Goal: Use online tool/utility: Utilize a website feature to perform a specific function

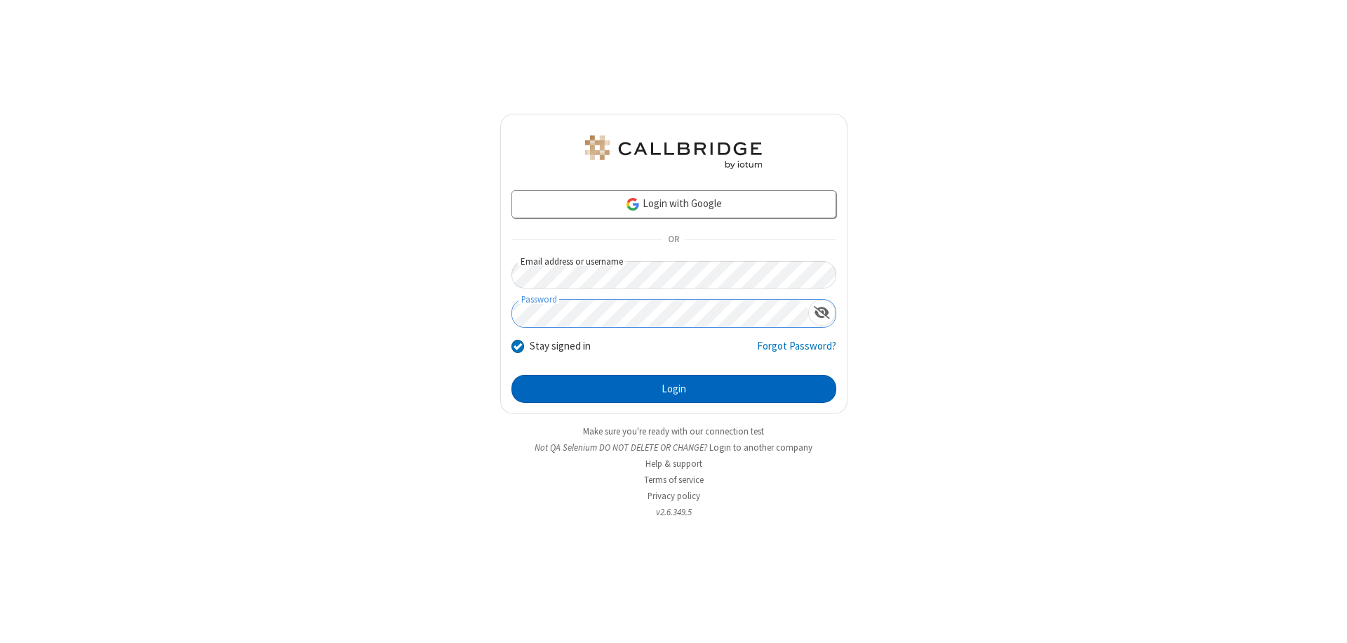
click at [674, 389] on button "Login" at bounding box center [673, 389] width 325 height 28
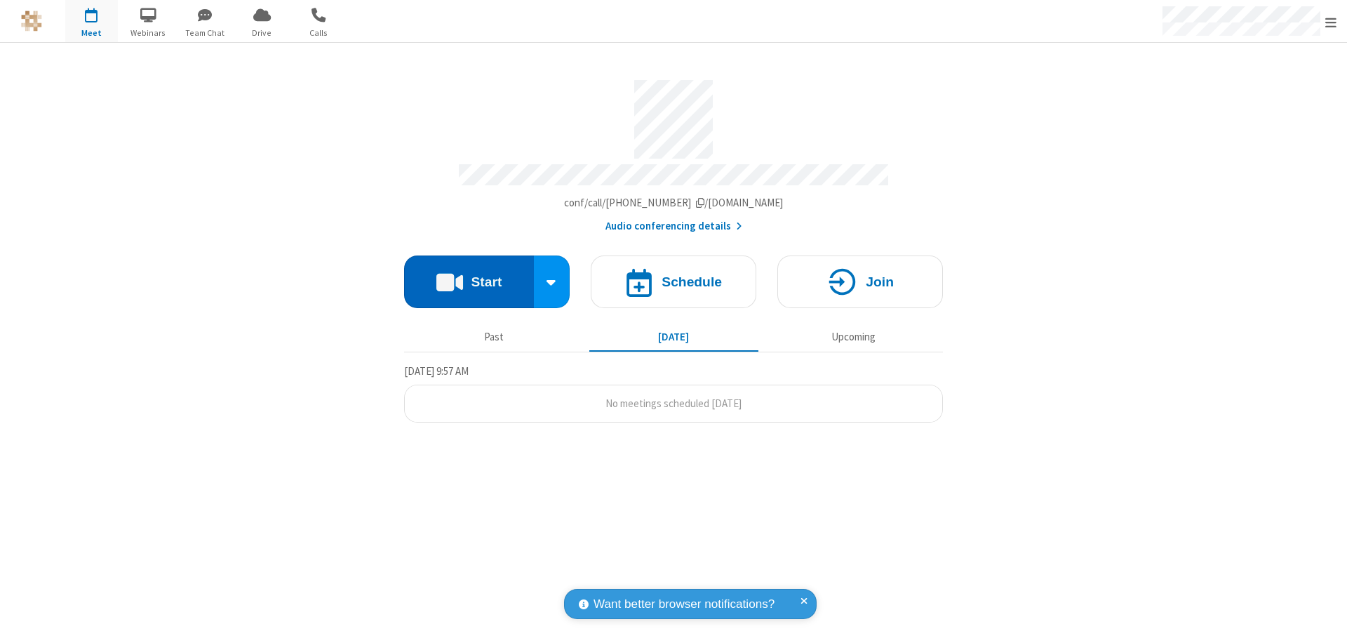
click at [469, 275] on button "Start" at bounding box center [469, 281] width 130 height 53
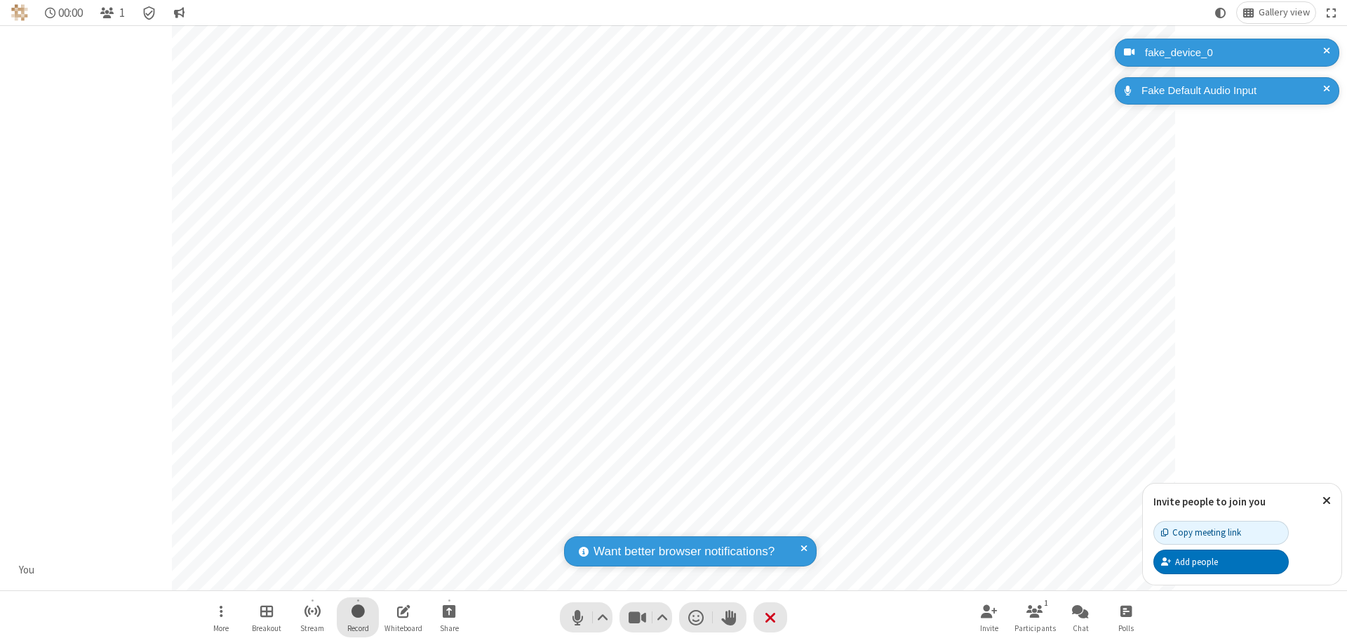
click at [358, 617] on span "Start recording" at bounding box center [357, 611] width 13 height 18
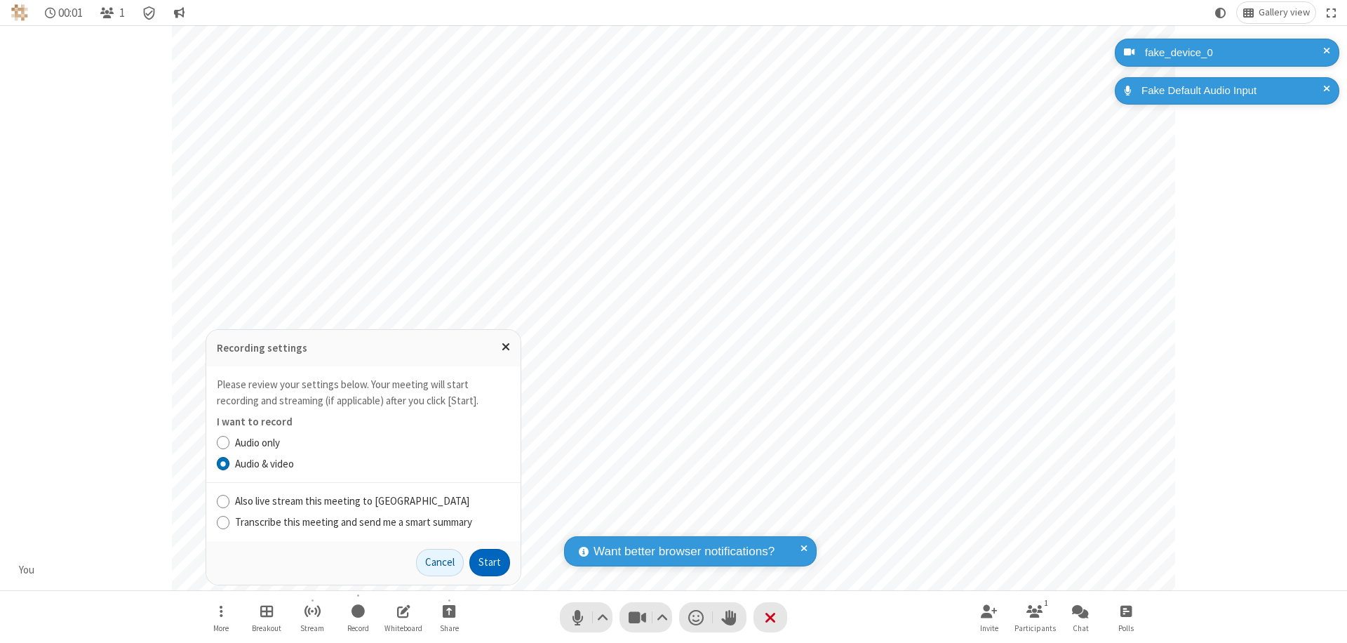
click at [490, 562] on button "Start" at bounding box center [489, 563] width 41 height 28
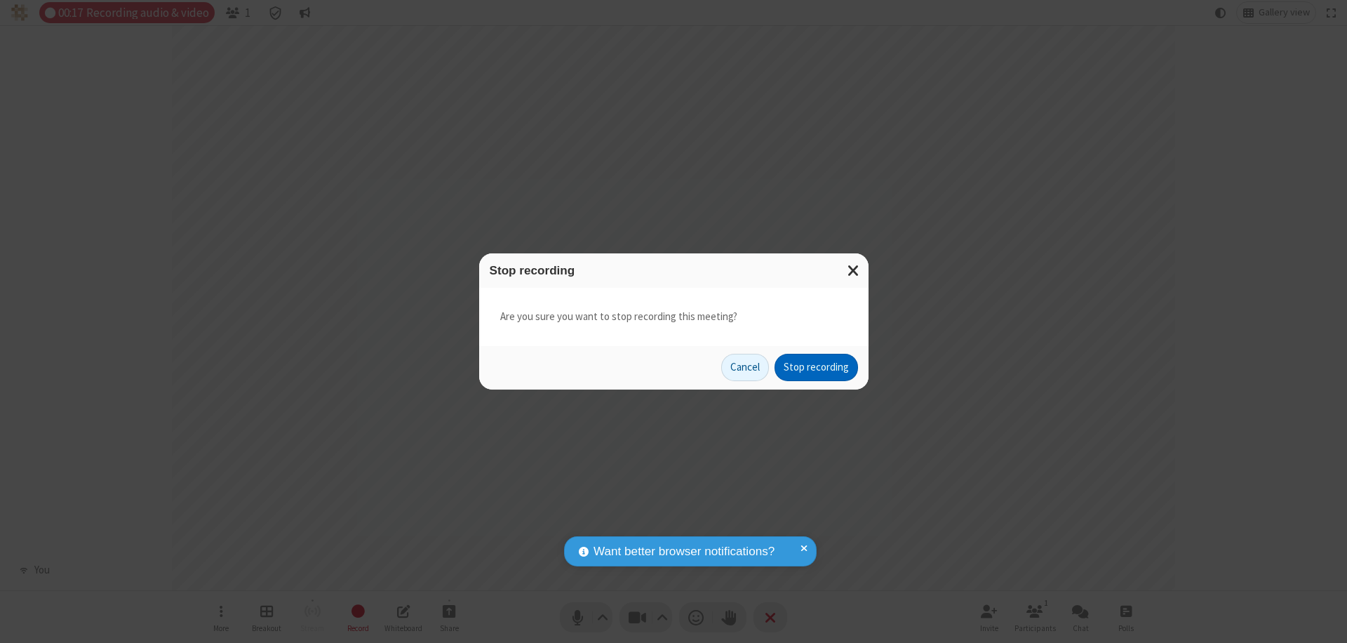
click at [816, 367] on button "Stop recording" at bounding box center [816, 368] width 83 height 28
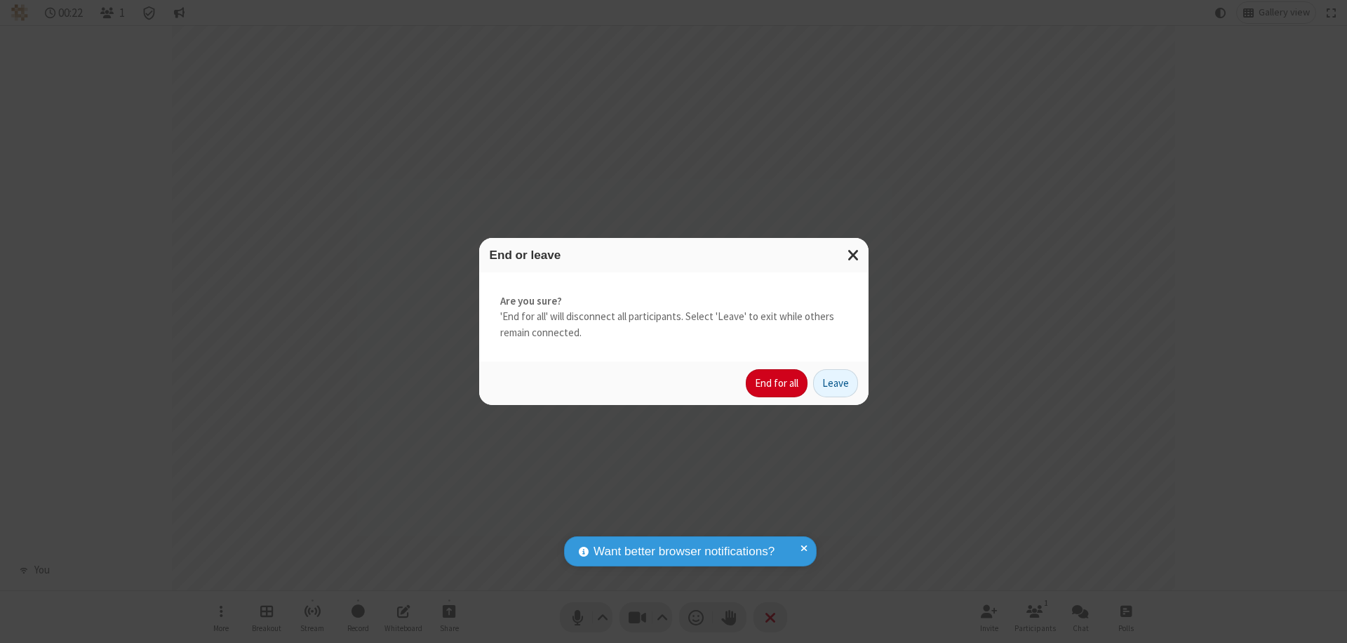
click at [777, 383] on button "End for all" at bounding box center [777, 383] width 62 height 28
